Goal: Task Accomplishment & Management: Use online tool/utility

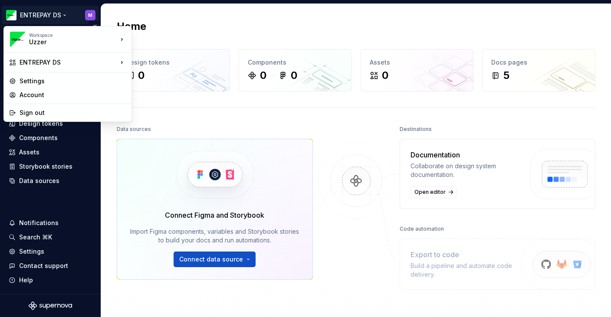
click at [62, 14] on html "ENTREPAY DS M Home Documentation Analytics Code automation Design system data D…" at bounding box center [305, 158] width 611 height 317
click at [66, 60] on div "ENTREPAY DS" at bounding box center [69, 62] width 98 height 9
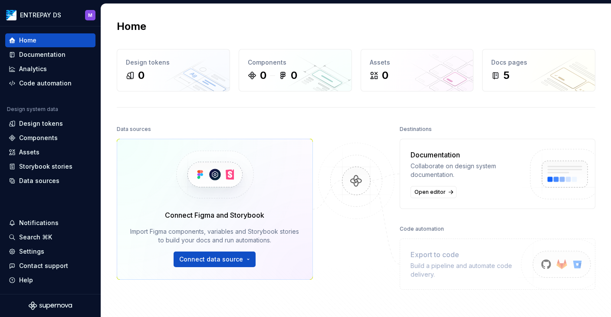
click at [187, 132] on html "ENTREPAY DS M Home Documentation Analytics Code automation Design system data D…" at bounding box center [305, 158] width 611 height 317
click at [206, 259] on span "Connect data source" at bounding box center [211, 259] width 64 height 9
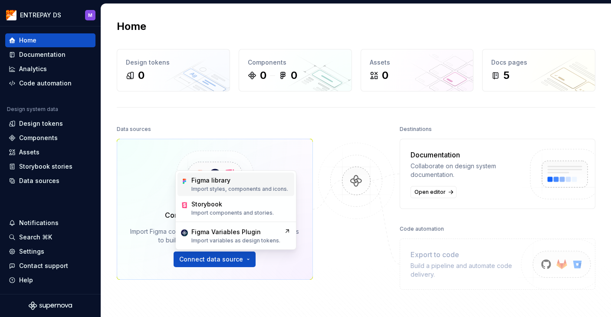
click at [231, 193] on div "Figma library Import styles, components and icons." at bounding box center [235, 184] width 117 height 23
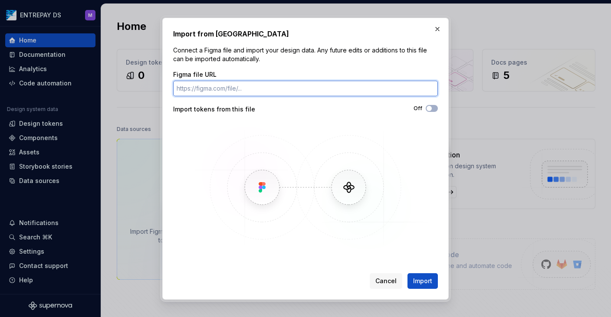
paste input "[URL][DOMAIN_NAME]"
click at [286, 93] on input "[URL][DOMAIN_NAME]" at bounding box center [305, 89] width 265 height 16
type input "[URL][DOMAIN_NAME]"
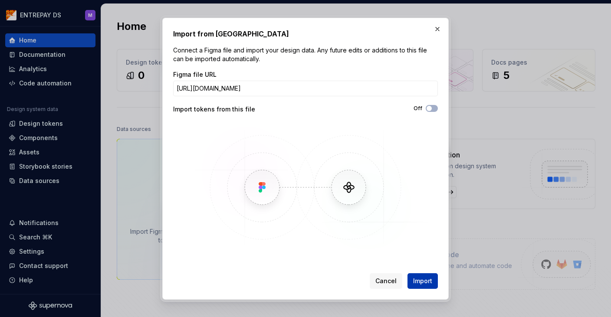
click at [423, 279] on span "Import" at bounding box center [422, 281] width 19 height 9
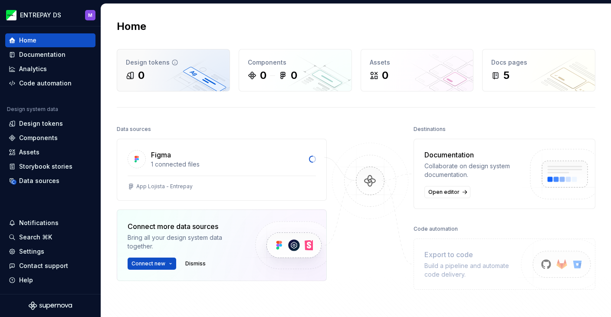
click at [167, 79] on div "0" at bounding box center [173, 76] width 95 height 14
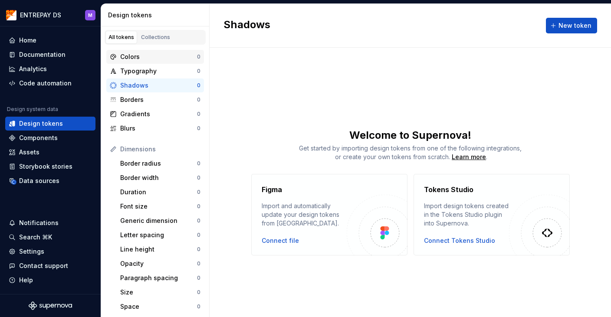
click at [167, 54] on div "Colors" at bounding box center [158, 57] width 77 height 9
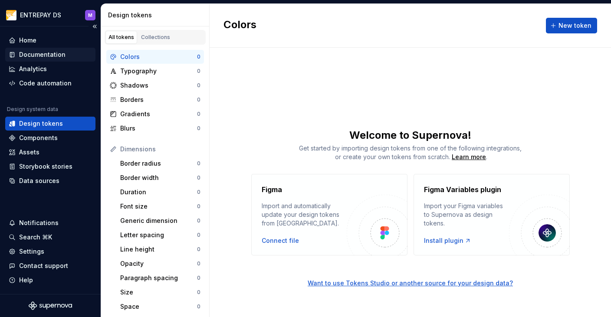
click at [36, 50] on div "Documentation" at bounding box center [50, 55] width 90 height 14
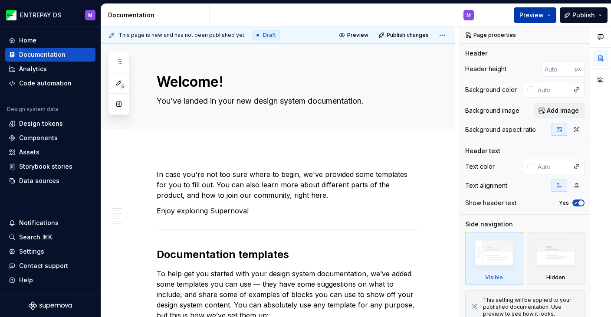
click at [539, 14] on span "Preview" at bounding box center [531, 15] width 24 height 9
click at [307, 92] on div "Welcome! You’ve landed in your new design system documentation." at bounding box center [289, 86] width 264 height 85
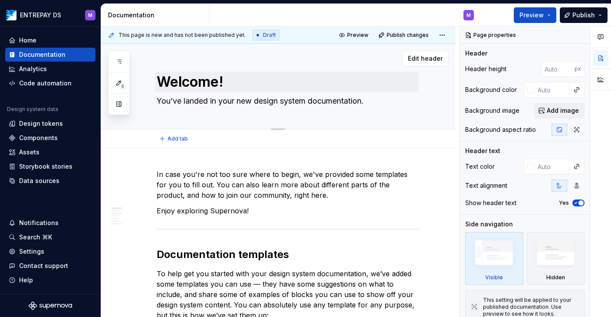
scroll to position [5, 0]
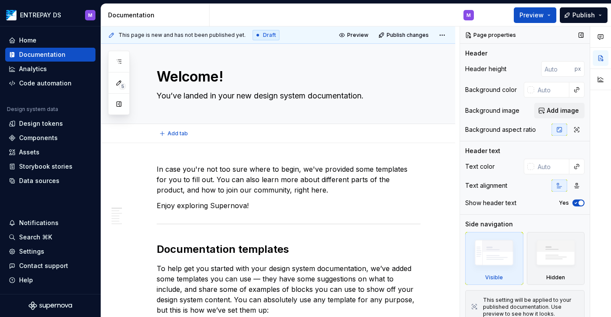
type textarea "*"
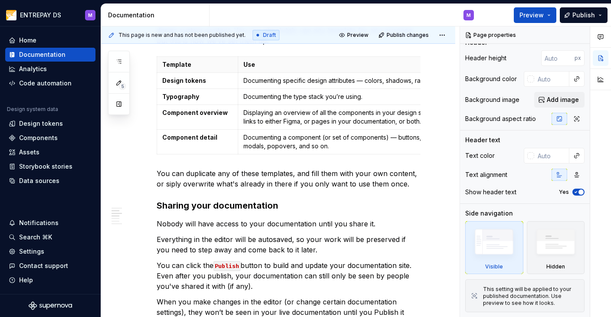
scroll to position [95, 0]
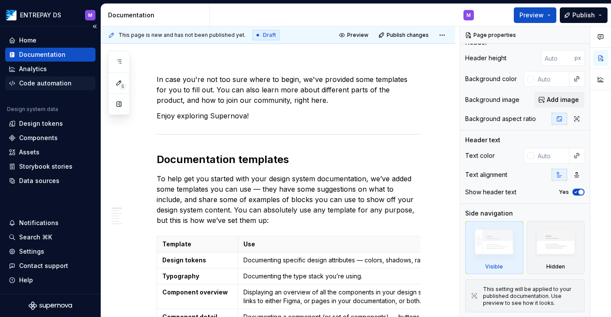
click at [27, 82] on div "Code automation" at bounding box center [45, 83] width 53 height 9
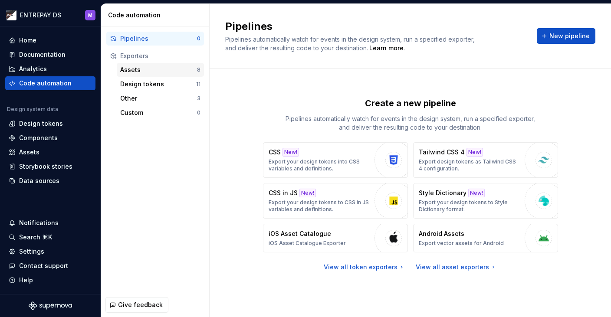
click at [148, 64] on div "Assets 8" at bounding box center [160, 70] width 87 height 14
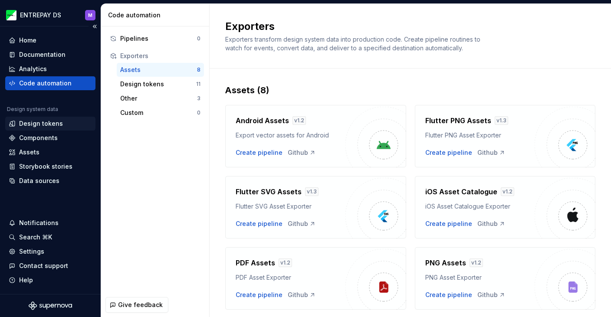
click at [38, 125] on div "Design tokens" at bounding box center [41, 123] width 44 height 9
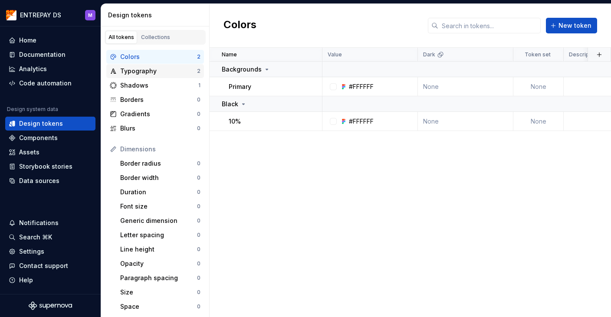
click at [139, 72] on div "Typography" at bounding box center [158, 71] width 77 height 9
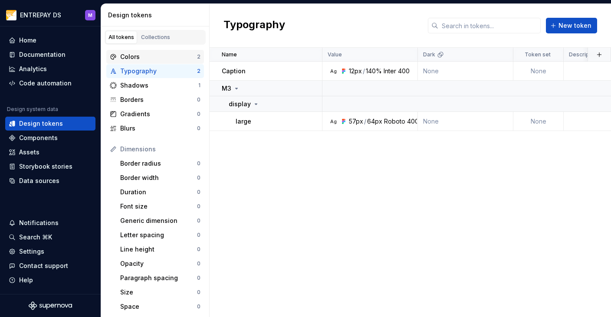
click at [152, 60] on div "Colors" at bounding box center [158, 57] width 77 height 9
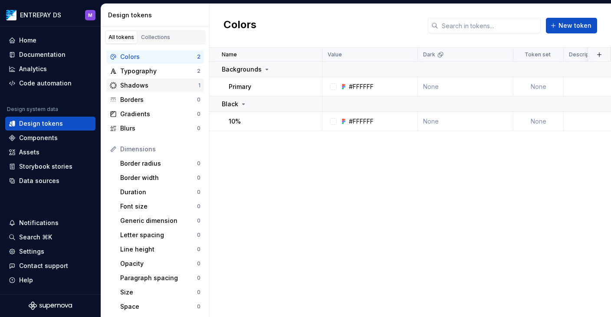
click at [137, 81] on div "Shadows" at bounding box center [159, 85] width 78 height 9
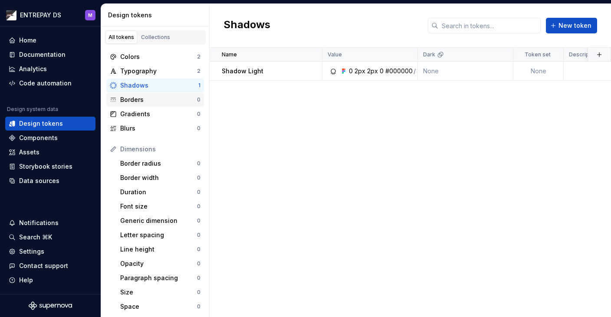
click at [132, 96] on div "Borders" at bounding box center [158, 99] width 77 height 9
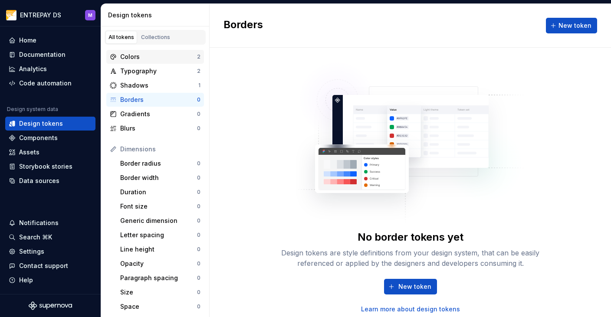
click at [161, 60] on div "Colors" at bounding box center [158, 57] width 77 height 9
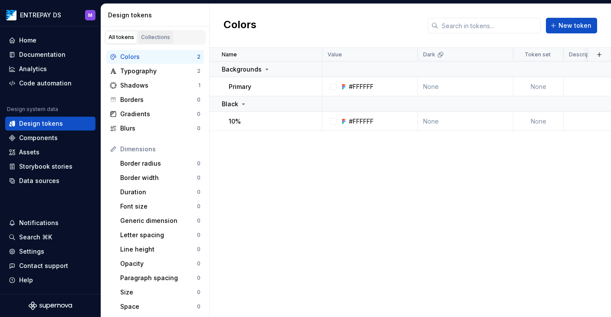
click at [151, 33] on link "Collections" at bounding box center [155, 37] width 35 height 13
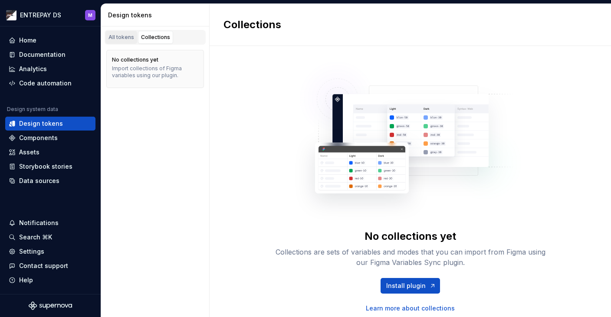
click at [128, 38] on div "All tokens" at bounding box center [121, 37] width 26 height 7
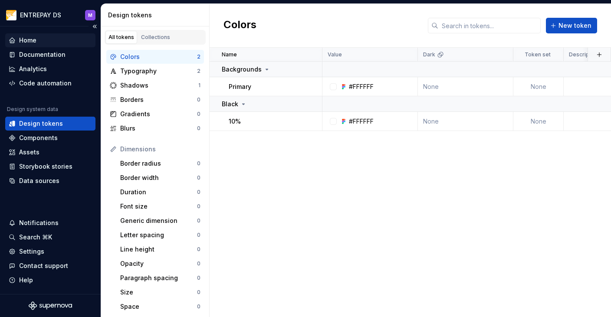
click at [40, 42] on div "Home" at bounding box center [50, 40] width 83 height 9
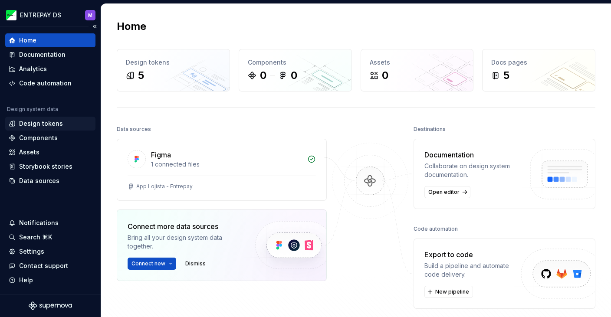
click at [40, 123] on div "Design tokens" at bounding box center [41, 123] width 44 height 9
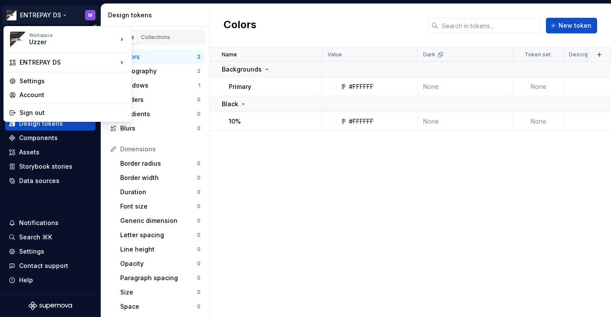
click at [66, 15] on html "ENTREPAY DS M Home Documentation Analytics Code automation Design system data D…" at bounding box center [305, 158] width 611 height 317
click at [348, 259] on html "ENTREPAY DS M Home Documentation Analytics Code automation Design system data D…" at bounding box center [305, 158] width 611 height 317
click at [88, 16] on html "ENTREPAY DS M Home Documentation Analytics Code automation Design system data D…" at bounding box center [305, 158] width 611 height 317
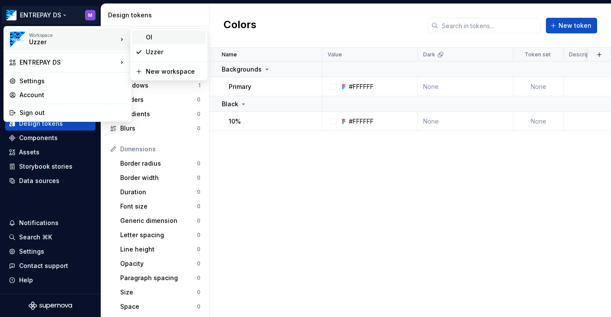
click at [158, 39] on div "OI" at bounding box center [174, 37] width 56 height 9
